Goal: Book appointment/travel/reservation

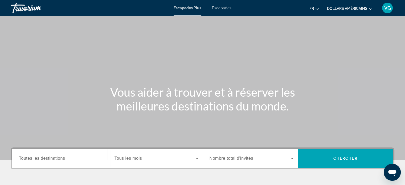
scroll to position [80, 0]
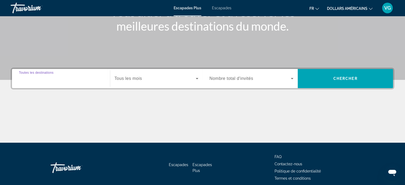
click at [80, 79] on input "Destination Toutes les destinations" at bounding box center [61, 79] width 84 height 6
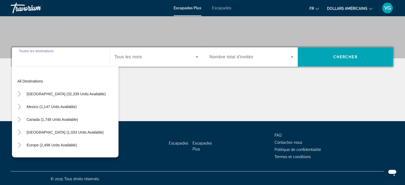
scroll to position [102, 0]
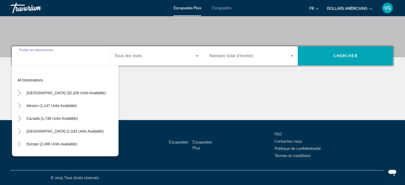
click at [73, 57] on input "Destination Toutes les destinations" at bounding box center [61, 56] width 84 height 6
click at [75, 59] on div "Widget de recherche" at bounding box center [61, 55] width 84 height 15
click at [67, 57] on input "Destination Toutes les destinations" at bounding box center [61, 56] width 84 height 6
click at [66, 57] on input "Destination Toutes les destinations" at bounding box center [61, 56] width 84 height 6
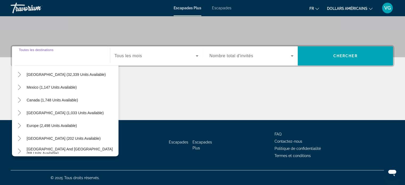
scroll to position [27, 0]
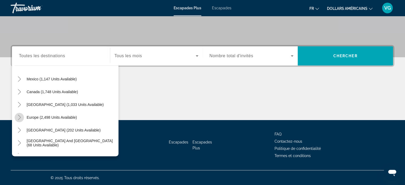
click at [18, 117] on icon "Toggle Europe (2,498 units available)" at bounding box center [19, 117] width 5 height 5
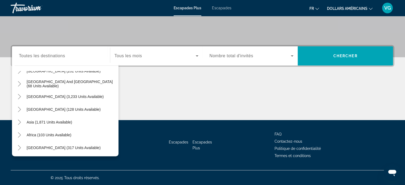
scroll to position [341, 0]
click at [16, 131] on mat-icon "Toggle Africa (103 units available)" at bounding box center [19, 134] width 9 height 9
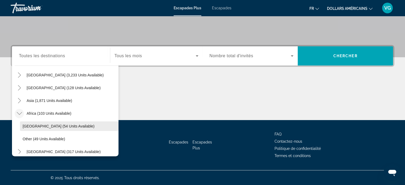
scroll to position [367, 0]
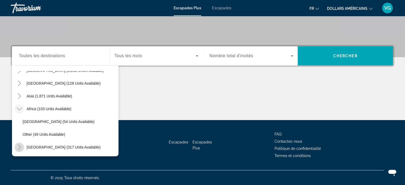
click at [18, 144] on icon "Toggle Middle East (317 units available)" at bounding box center [19, 146] width 3 height 5
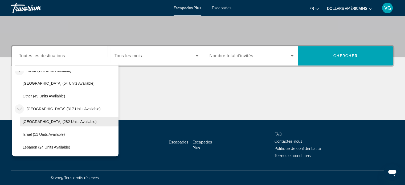
click at [57, 121] on span "Egypt (282 units available)" at bounding box center [60, 121] width 74 height 4
type input "**********"
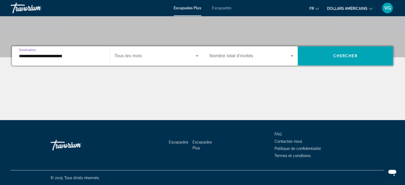
click at [150, 59] on div "Widget de recherche" at bounding box center [156, 55] width 84 height 15
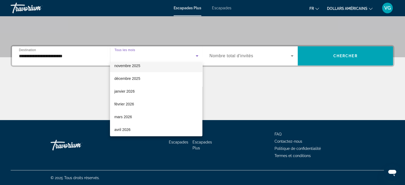
scroll to position [53, 0]
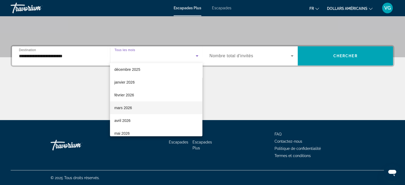
click at [129, 105] on span "mars 2026" at bounding box center [123, 108] width 18 height 6
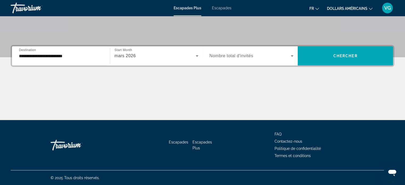
click at [218, 57] on span "Nombre total d'invités" at bounding box center [231, 55] width 44 height 5
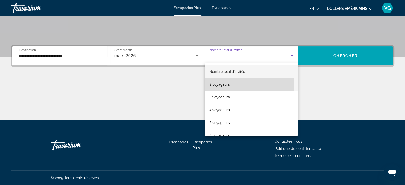
click at [221, 86] on font "2 voyageurs" at bounding box center [219, 84] width 20 height 4
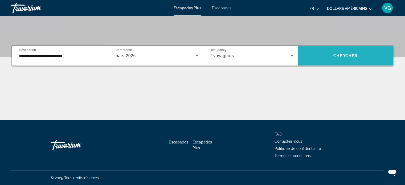
click at [348, 55] on span "Chercher" at bounding box center [345, 56] width 24 height 4
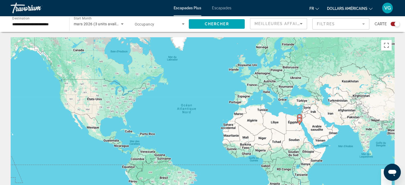
click at [299, 120] on image "Contenu principal" at bounding box center [299, 119] width 3 height 3
type input "**********"
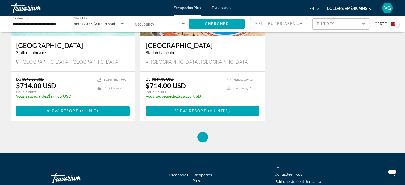
scroll to position [266, 0]
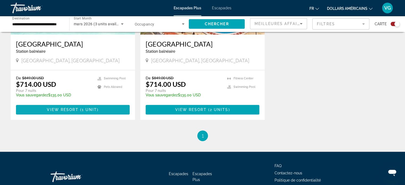
click at [84, 110] on span "1 unit" at bounding box center [89, 109] width 15 height 4
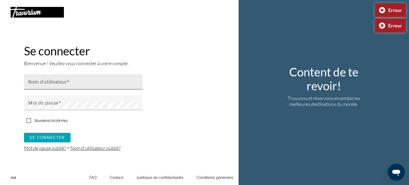
click at [56, 81] on font "Nom d'utilisateur" at bounding box center [47, 82] width 39 height 6
click at [56, 81] on input "Nom d'utilisateur" at bounding box center [84, 84] width 113 height 6
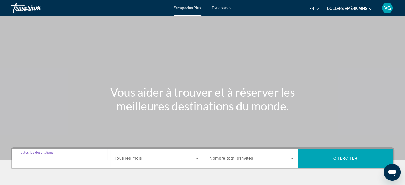
click at [85, 158] on input "Destination Toutes les destinations" at bounding box center [61, 158] width 84 height 6
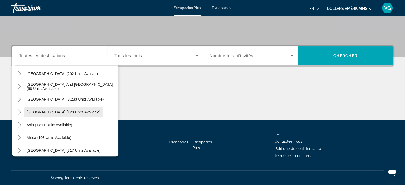
scroll to position [86, 0]
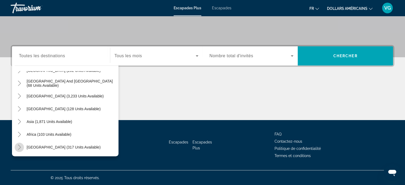
click at [22, 147] on icon "Toggle Middle East (317 units available)" at bounding box center [19, 146] width 5 height 5
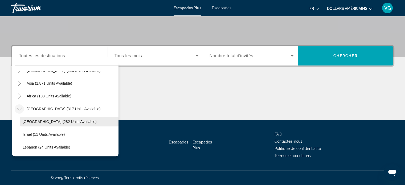
click at [40, 123] on span "[GEOGRAPHIC_DATA] (282 units available)" at bounding box center [60, 121] width 74 height 4
type input "**********"
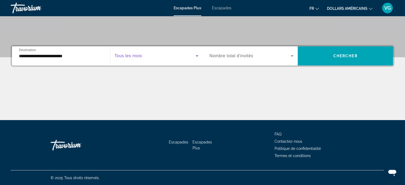
click at [146, 56] on span "Widget de recherche" at bounding box center [154, 56] width 81 height 6
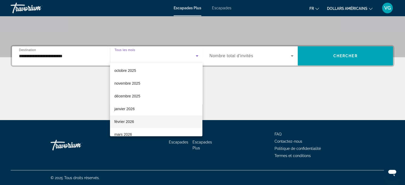
scroll to position [53, 0]
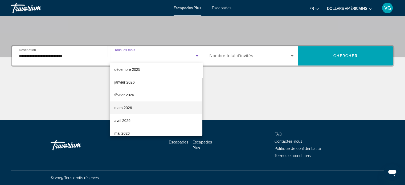
click at [128, 108] on font "mars 2026" at bounding box center [123, 108] width 18 height 4
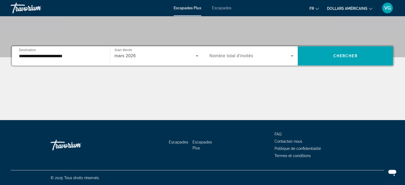
click at [239, 55] on span "Nombre total d'invités" at bounding box center [231, 55] width 44 height 5
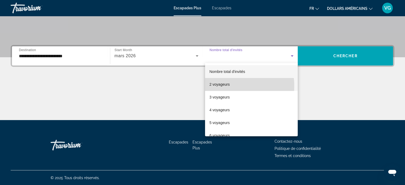
click at [223, 86] on font "2 voyageurs" at bounding box center [219, 84] width 20 height 4
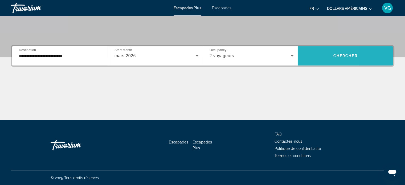
click at [309, 61] on span "Widget de recherche" at bounding box center [344, 55] width 95 height 13
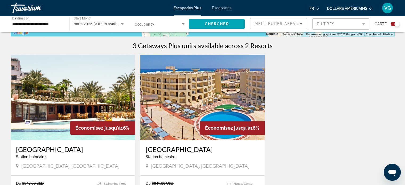
scroll to position [186, 0]
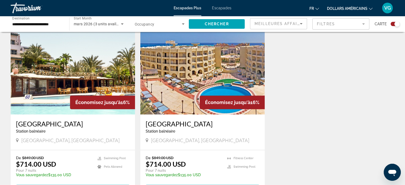
click at [45, 124] on h3 "Zahabia Resort" at bounding box center [73, 124] width 114 height 8
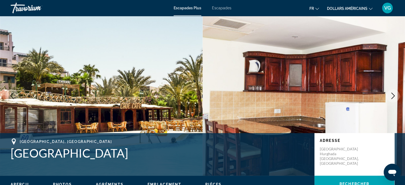
click at [396, 95] on button "Next image" at bounding box center [392, 95] width 13 height 13
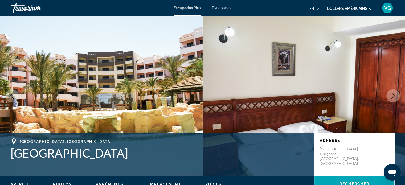
click at [396, 95] on button "Next image" at bounding box center [392, 95] width 13 height 13
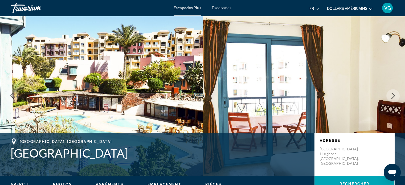
click at [396, 95] on button "Next image" at bounding box center [392, 95] width 13 height 13
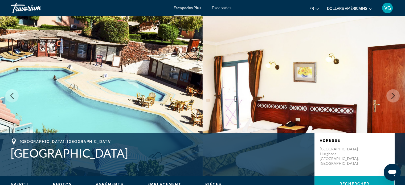
click at [396, 95] on button "Next image" at bounding box center [392, 95] width 13 height 13
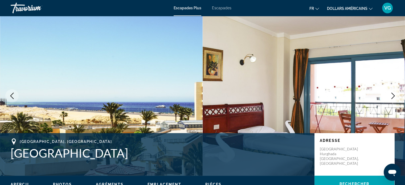
click at [396, 95] on button "Next image" at bounding box center [392, 95] width 13 height 13
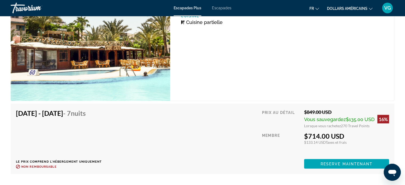
scroll to position [957, 0]
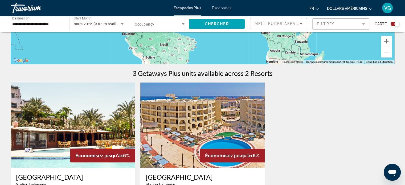
scroll to position [213, 0]
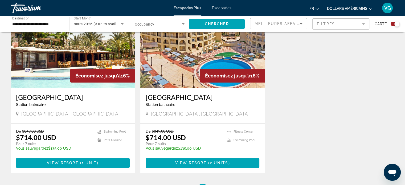
click at [187, 67] on img "Contenu principal" at bounding box center [202, 45] width 124 height 85
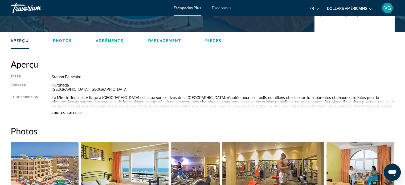
scroll to position [160, 0]
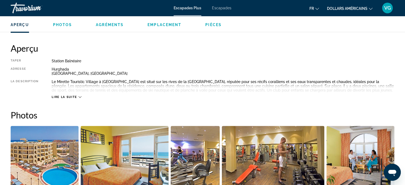
click at [74, 97] on span "Lire la suite" at bounding box center [64, 96] width 25 height 3
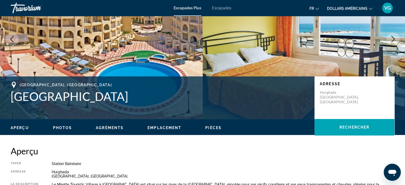
scroll to position [0, 0]
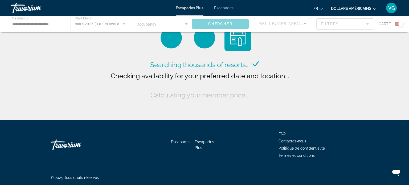
click at [106, 25] on div "Contenu principal" at bounding box center [204, 24] width 409 height 16
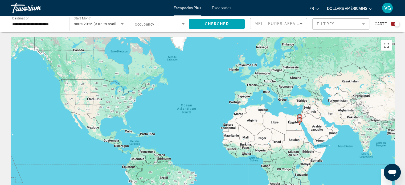
click at [106, 25] on span "mars 2026 (3 units available)" at bounding box center [99, 24] width 51 height 4
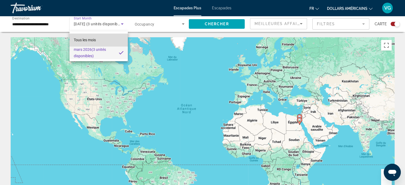
click at [94, 41] on font "Tous les mois" at bounding box center [85, 40] width 22 height 4
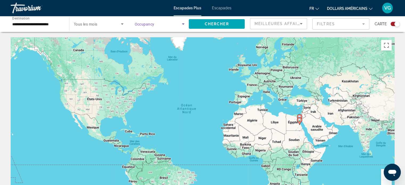
click at [174, 26] on span "Search widget" at bounding box center [158, 24] width 47 height 6
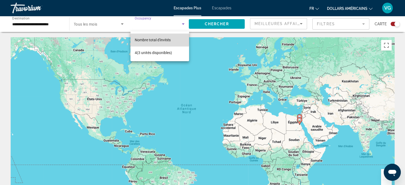
click at [153, 39] on font "Nombre total d'invités" at bounding box center [153, 40] width 36 height 4
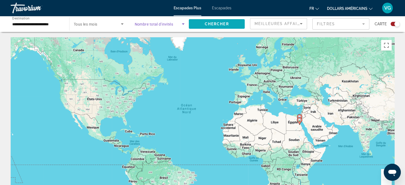
click at [201, 25] on span "Search widget" at bounding box center [217, 24] width 56 height 13
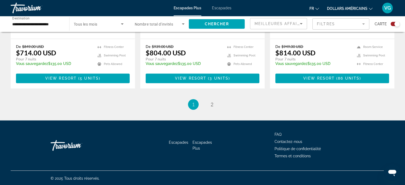
scroll to position [840, 0]
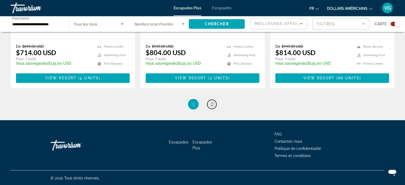
click at [213, 104] on link "page 2" at bounding box center [211, 103] width 9 height 9
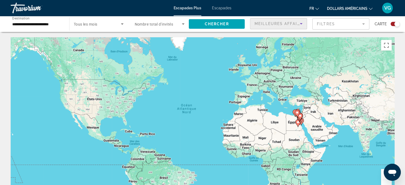
click at [283, 23] on span "Meilleures affaires" at bounding box center [279, 24] width 51 height 4
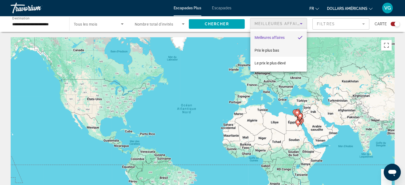
click at [276, 49] on font "Prix ​​le plus bas" at bounding box center [266, 50] width 24 height 4
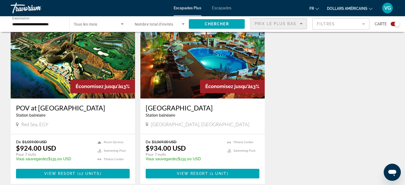
scroll to position [659, 0]
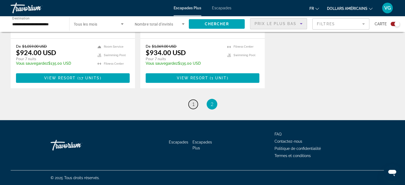
click at [194, 101] on span "1" at bounding box center [193, 104] width 3 height 6
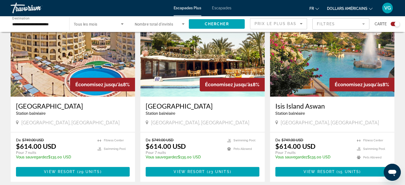
scroll to position [205, 0]
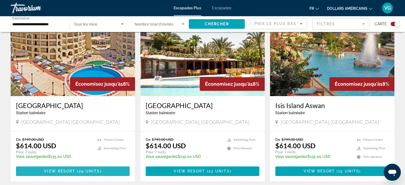
click at [69, 170] on span "View Resort" at bounding box center [59, 171] width 31 height 4
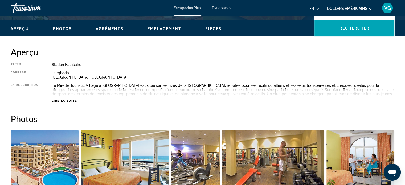
scroll to position [160, 0]
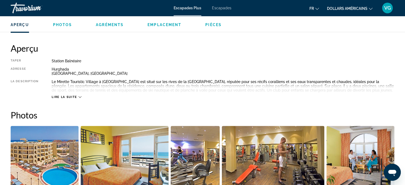
click at [78, 97] on div "Lire la suite" at bounding box center [67, 96] width 30 height 3
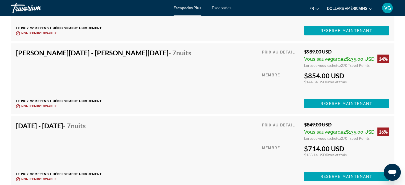
scroll to position [1862, 0]
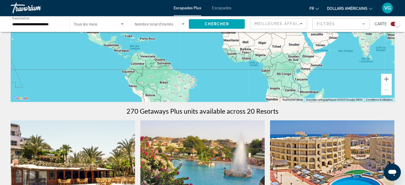
scroll to position [160, 0]
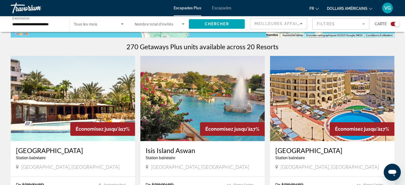
click at [94, 27] on div "Search widget" at bounding box center [99, 23] width 50 height 15
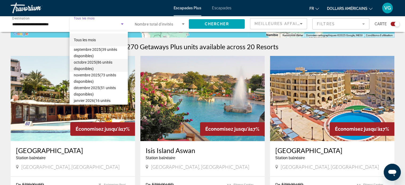
scroll to position [27, 0]
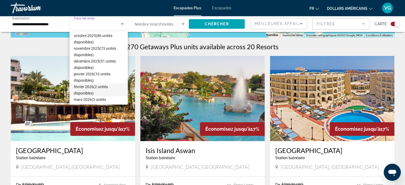
click at [90, 88] on font "février 2026" at bounding box center [84, 87] width 20 height 4
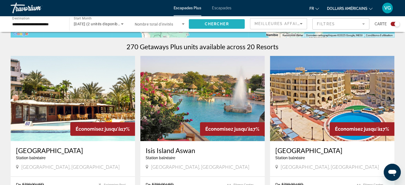
click at [210, 27] on span "Search widget" at bounding box center [217, 24] width 56 height 13
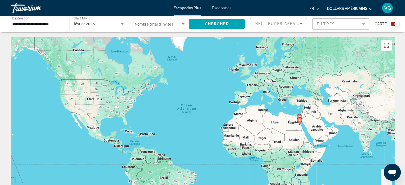
click at [39, 21] on input "**********" at bounding box center [37, 24] width 50 height 6
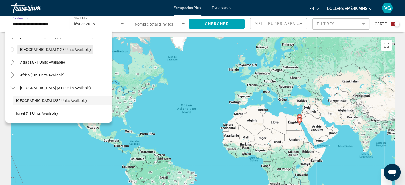
scroll to position [124, 0]
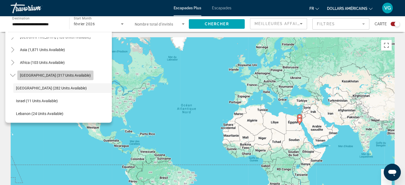
click at [59, 76] on span "Middle East (317 units available)" at bounding box center [55, 75] width 71 height 4
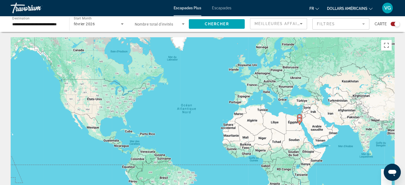
drag, startPoint x: 51, startPoint y: 33, endPoint x: 52, endPoint y: 29, distance: 4.1
click at [52, 28] on div "**********" at bounding box center [37, 23] width 50 height 15
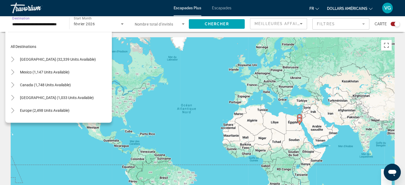
scroll to position [27, 0]
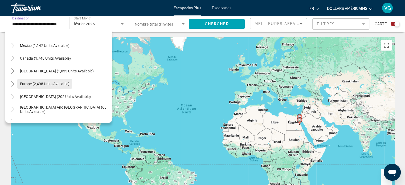
click at [52, 82] on span "Europe (2,498 units available)" at bounding box center [44, 84] width 49 height 4
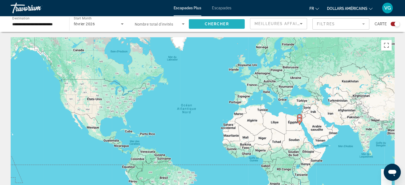
scroll to position [0, 0]
click at [224, 30] on span "Search widget" at bounding box center [217, 24] width 56 height 13
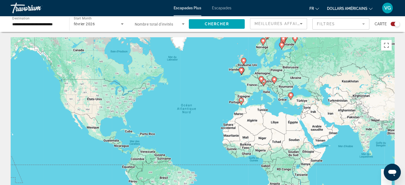
click at [241, 102] on image "Contenu principal" at bounding box center [240, 100] width 3 height 3
type input "**********"
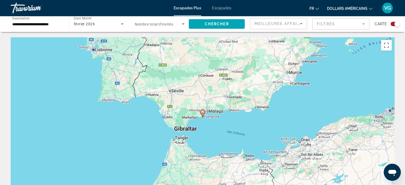
click at [203, 113] on image "Contenu principal" at bounding box center [202, 111] width 3 height 3
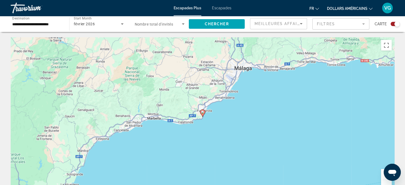
click at [203, 113] on image "Contenu principal" at bounding box center [202, 111] width 3 height 3
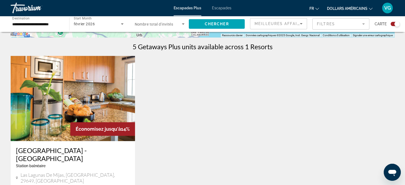
scroll to position [239, 0]
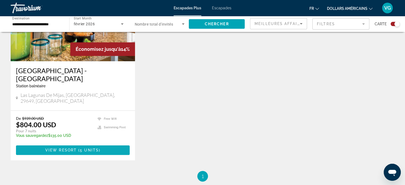
click at [68, 148] on span "View Resort" at bounding box center [60, 150] width 31 height 4
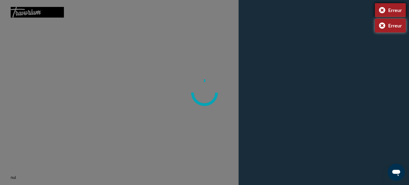
click at [379, 10] on div "Erreur" at bounding box center [389, 10] width 31 height 14
